Goal: Transaction & Acquisition: Book appointment/travel/reservation

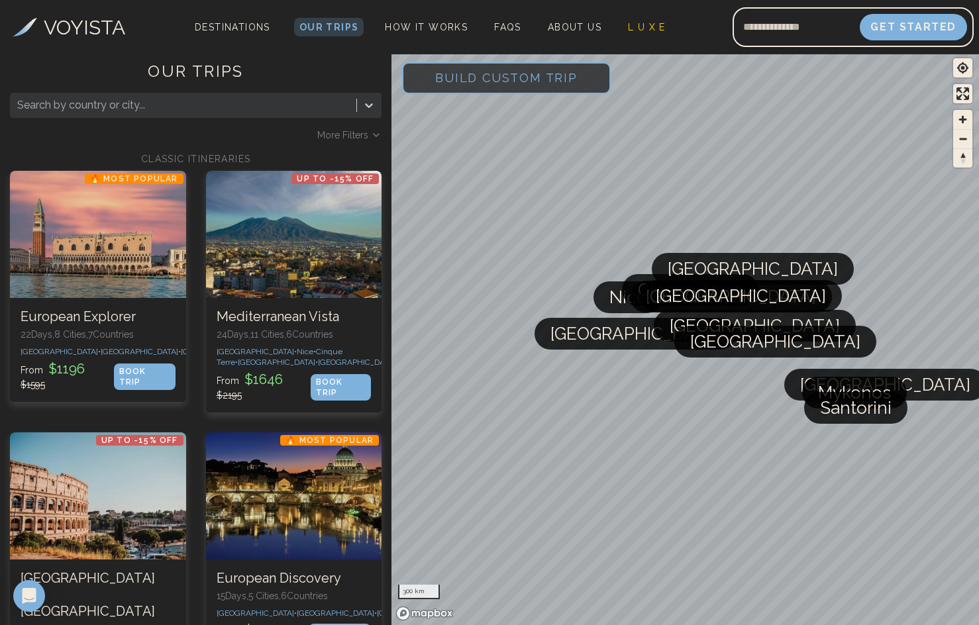
click at [359, 128] on div "Search by country or city... More Filters" at bounding box center [196, 117] width 372 height 49
click at [360, 133] on span "More Filters" at bounding box center [342, 135] width 51 height 13
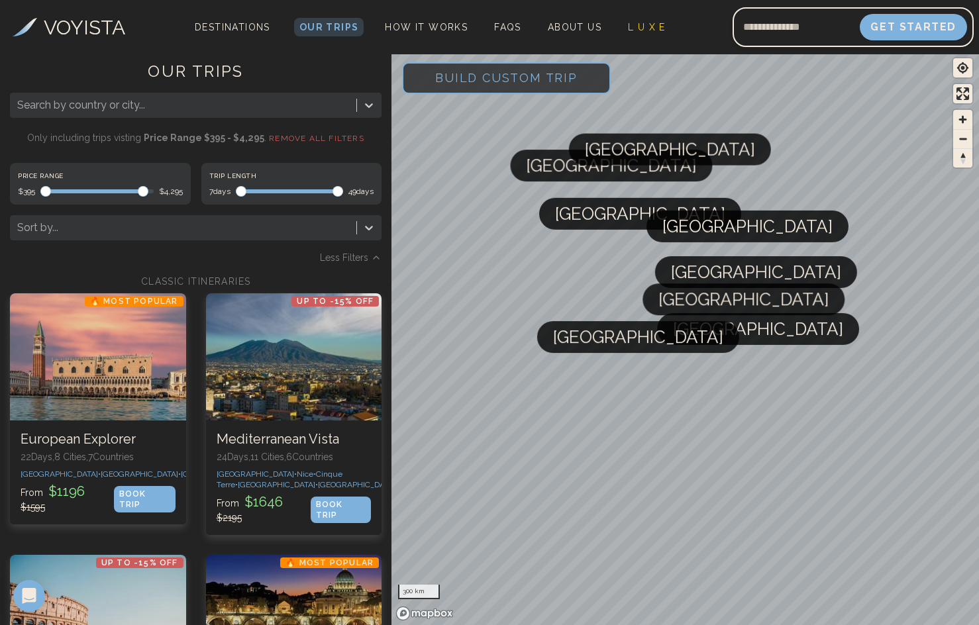
click at [138, 186] on span "Maximum" at bounding box center [143, 191] width 11 height 11
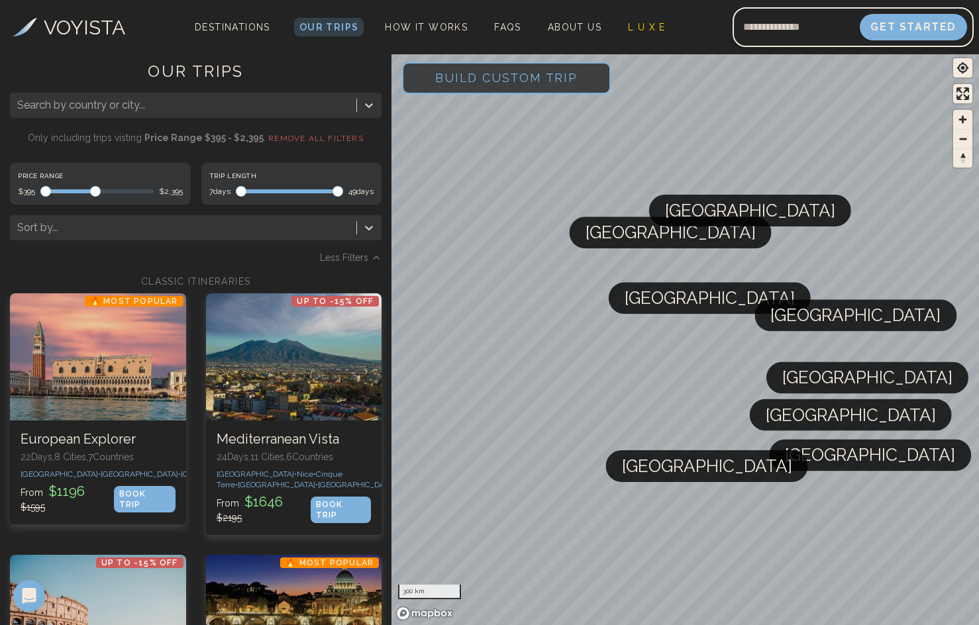
click at [93, 195] on span "Maximum" at bounding box center [95, 191] width 11 height 11
click at [87, 195] on span "Maximum" at bounding box center [92, 191] width 11 height 11
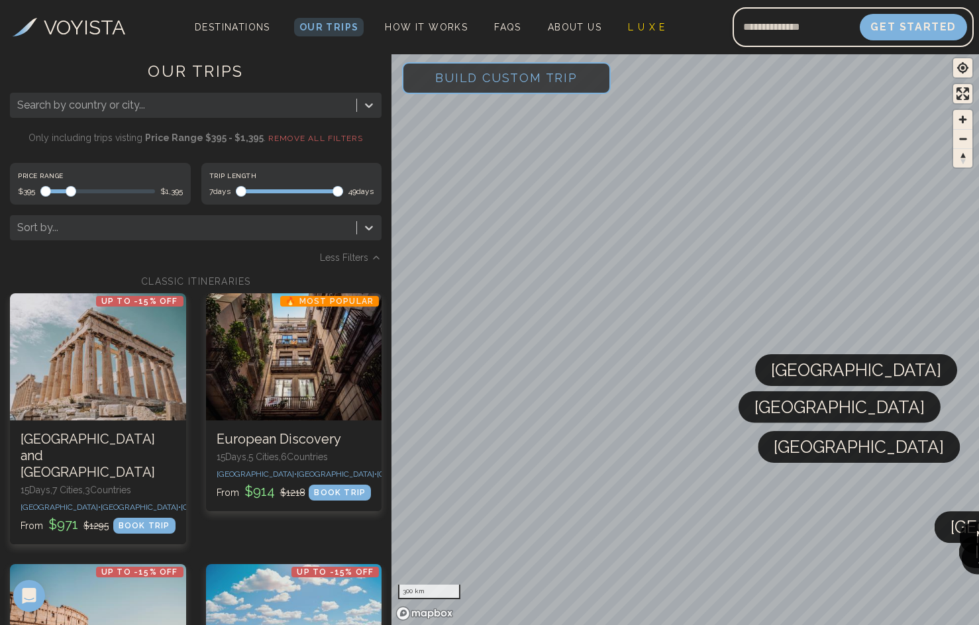
click at [68, 193] on span "Maximum" at bounding box center [71, 191] width 11 height 11
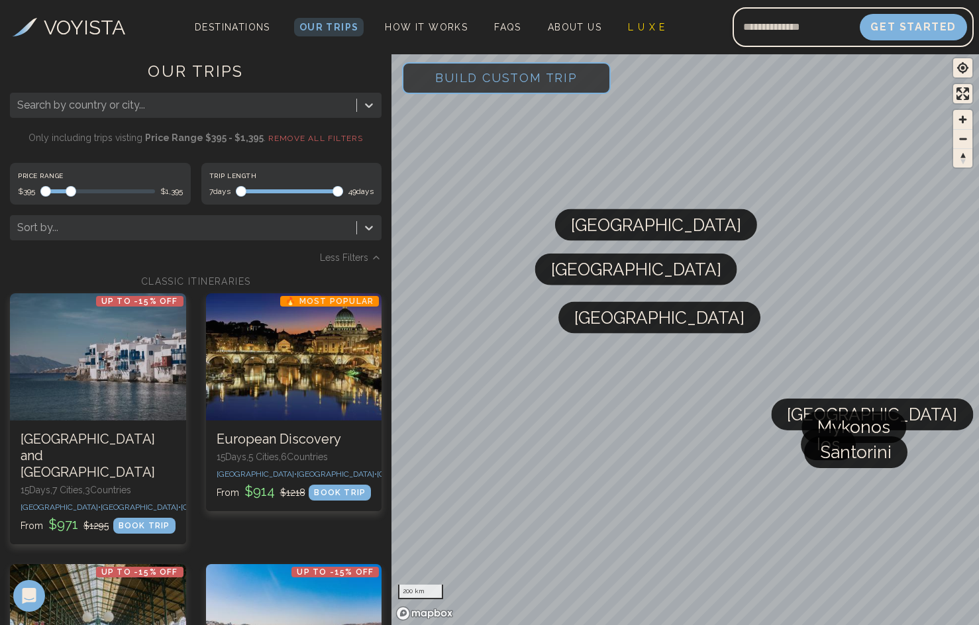
click at [66, 193] on span "Maximum" at bounding box center [71, 191] width 11 height 11
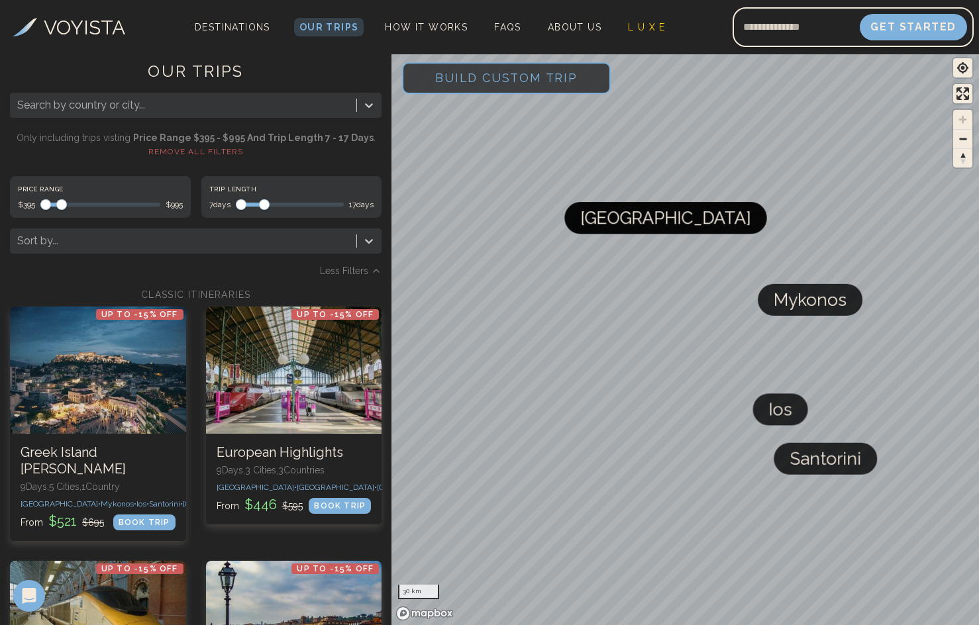
click at [262, 199] on span "Maximum" at bounding box center [264, 204] width 11 height 11
click at [251, 204] on span "Maximum" at bounding box center [252, 204] width 11 height 11
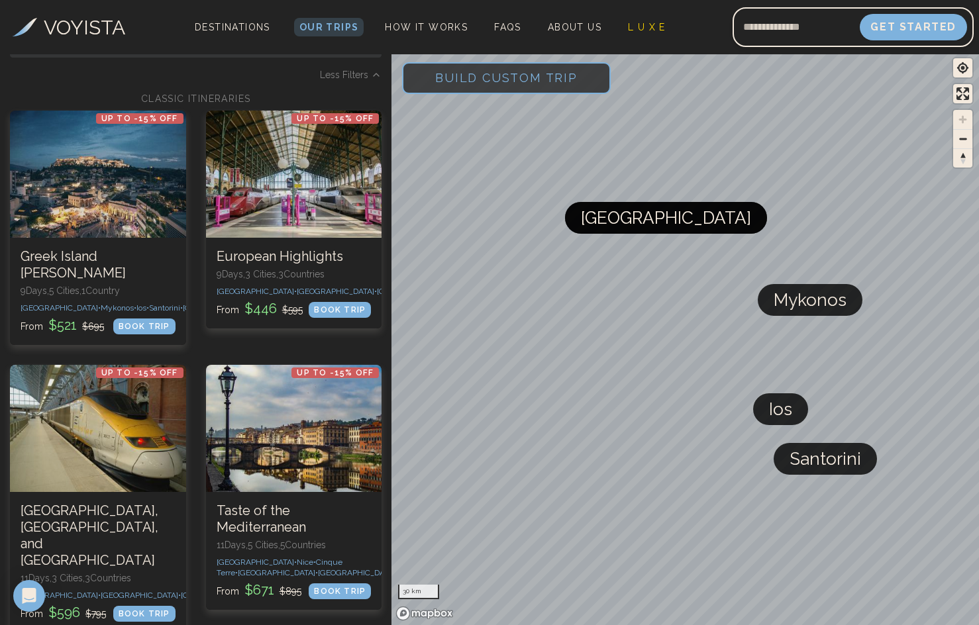
scroll to position [199, 0]
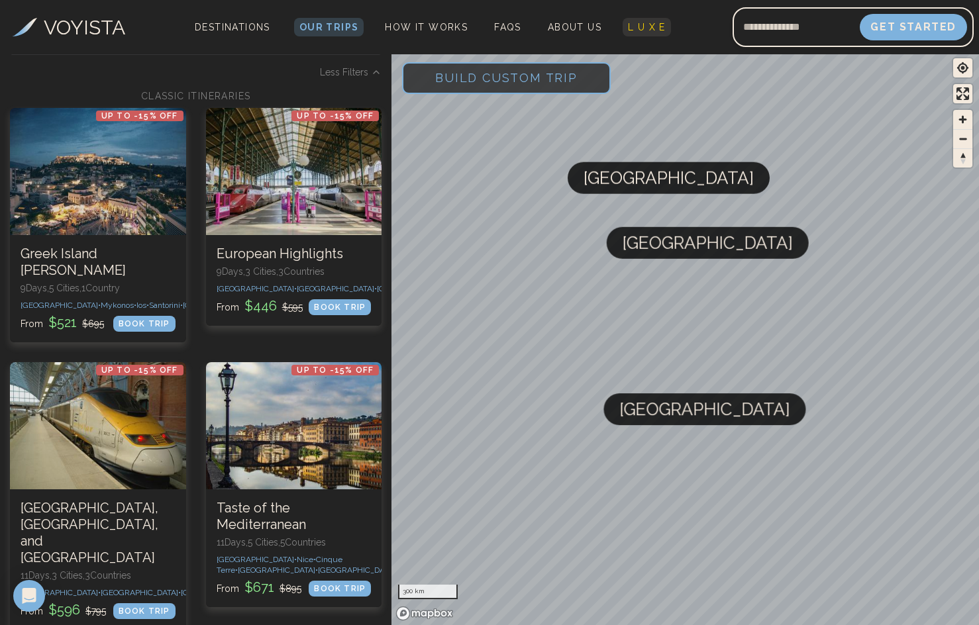
click at [637, 25] on span "L U X E" at bounding box center [647, 27] width 38 height 11
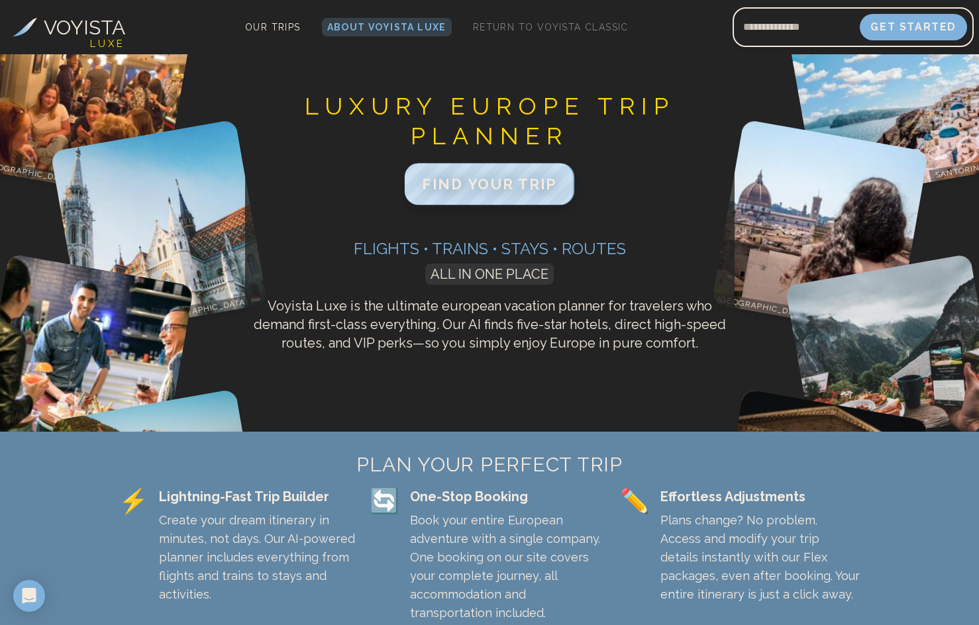
click at [496, 181] on span "FIND YOUR TRIP" at bounding box center [489, 184] width 135 height 17
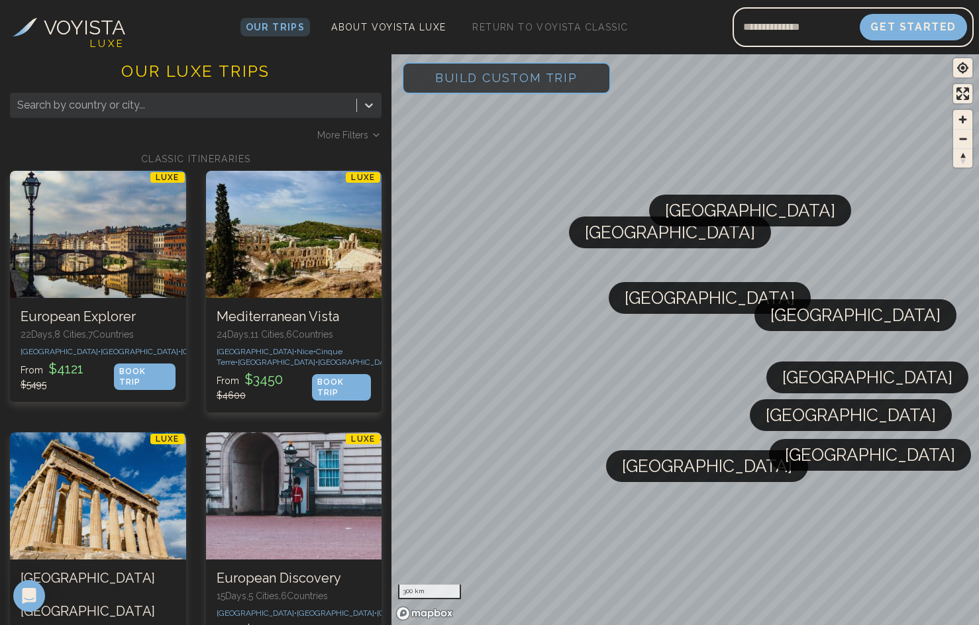
click at [344, 133] on span "More Filters" at bounding box center [342, 135] width 51 height 13
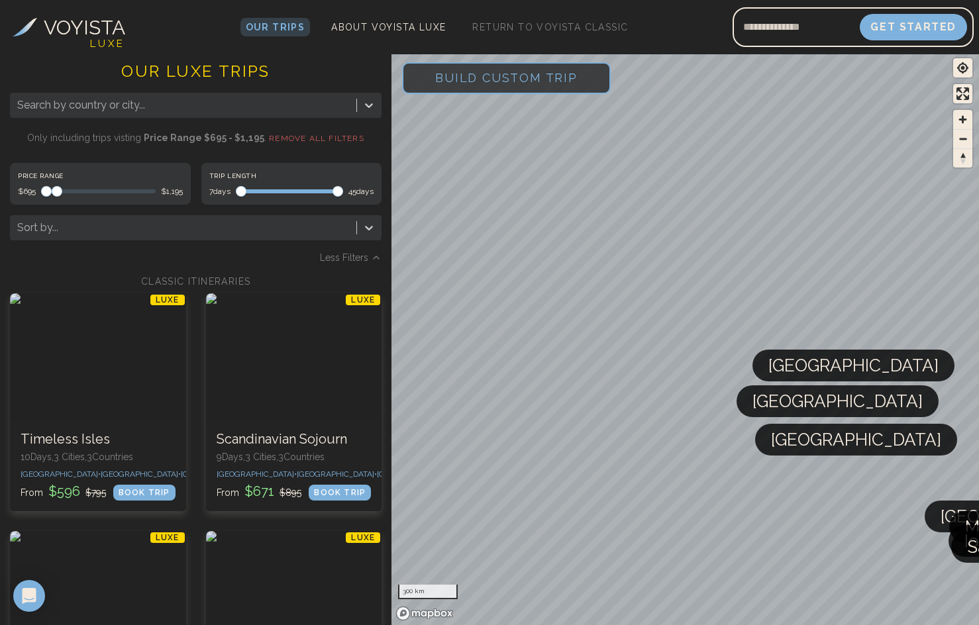
click at [54, 186] on span "Maximum" at bounding box center [57, 191] width 11 height 11
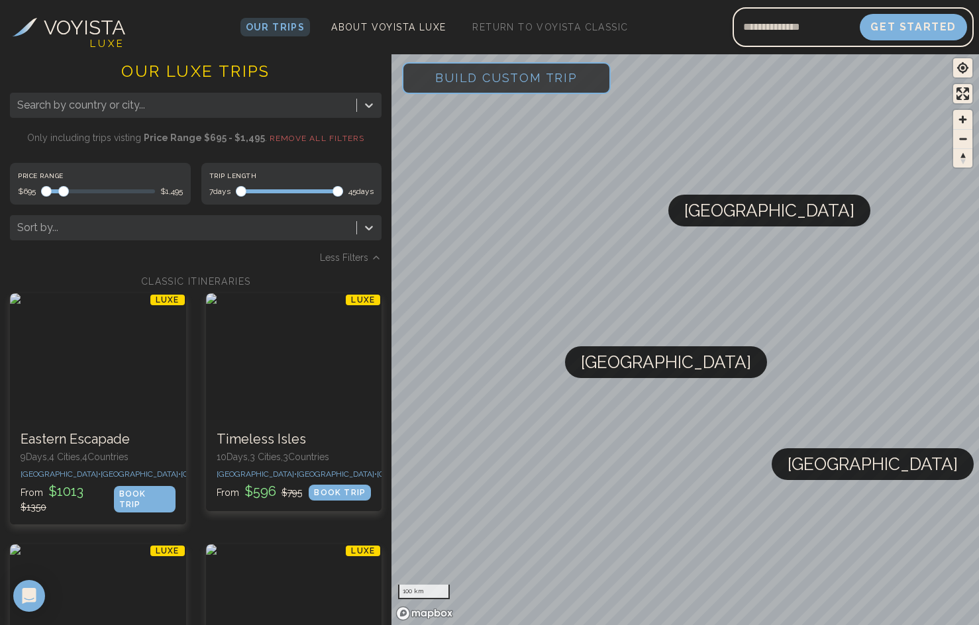
click at [62, 188] on span "Maximum" at bounding box center [63, 191] width 11 height 11
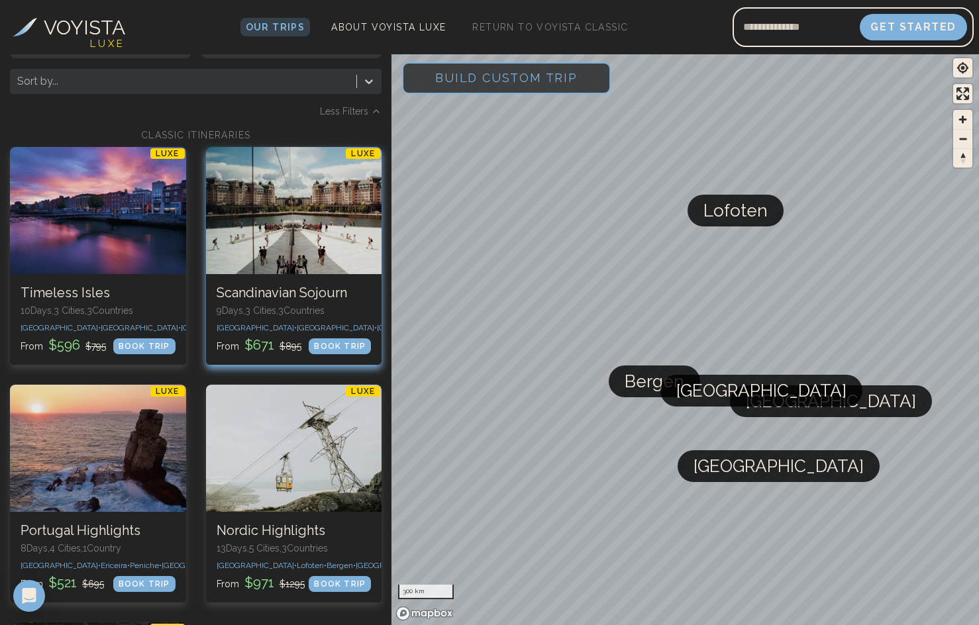
scroll to position [132, 0]
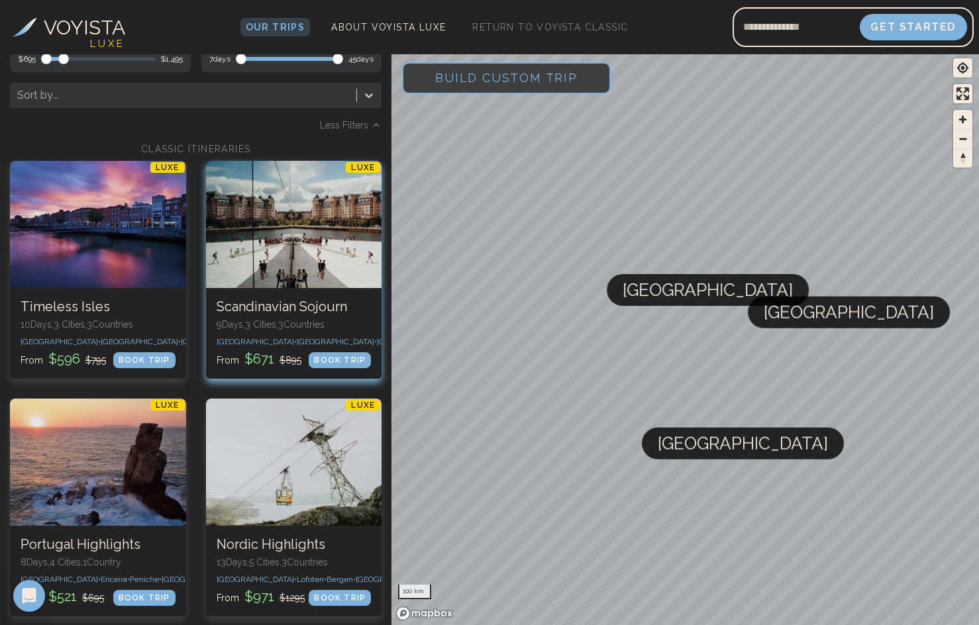
click at [285, 351] on p "From $ 671 $ 895" at bounding box center [259, 359] width 85 height 19
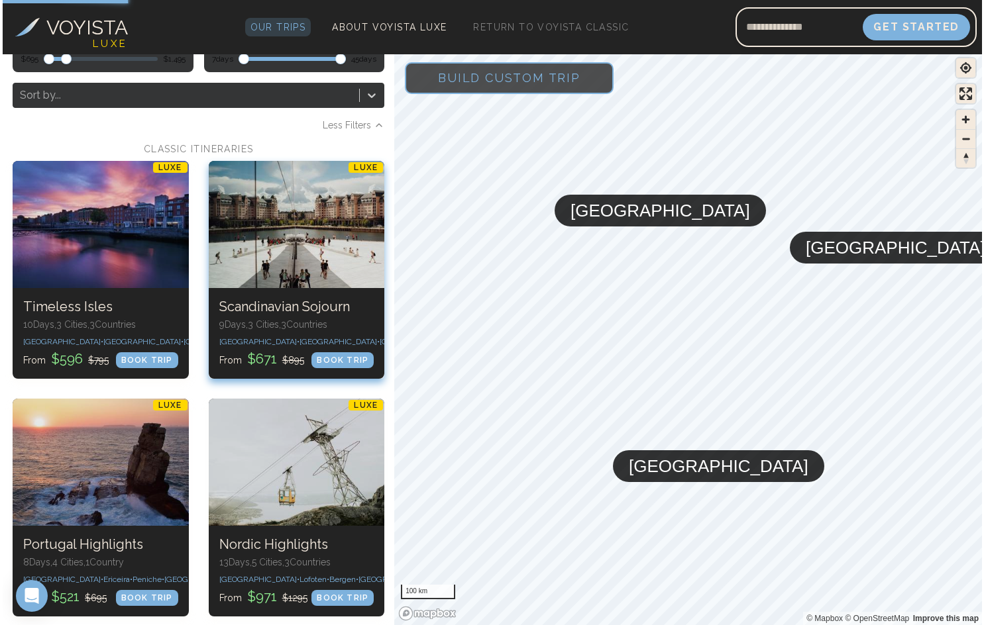
scroll to position [0, 0]
